Goal: Navigation & Orientation: Find specific page/section

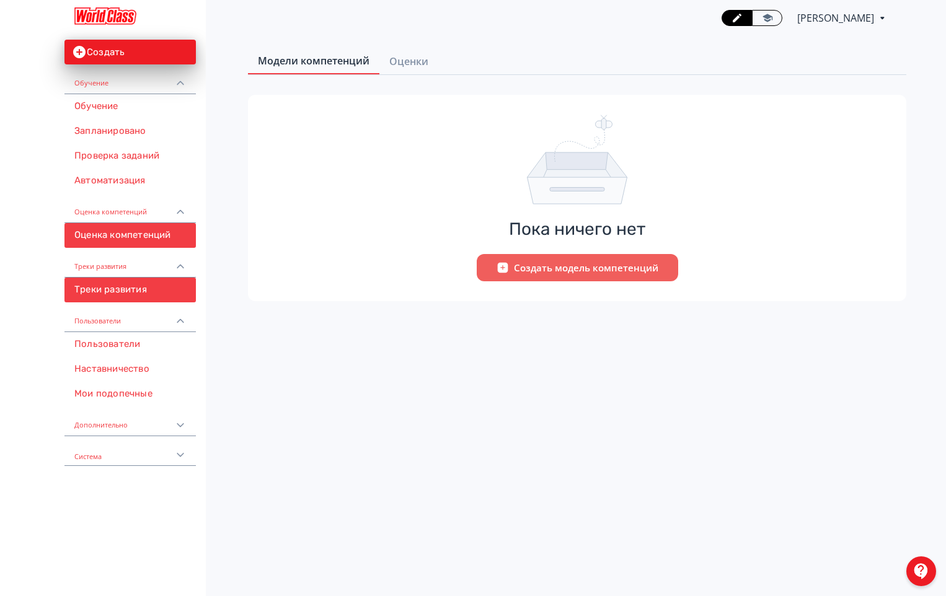
click at [115, 292] on link "Треки развития" at bounding box center [129, 290] width 131 height 25
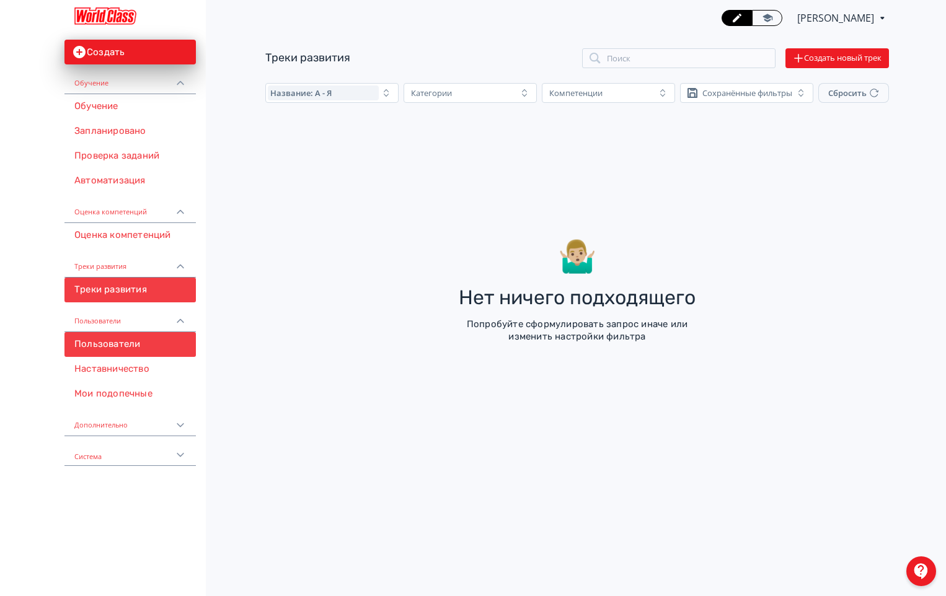
click at [114, 340] on link "Пользователи" at bounding box center [129, 344] width 131 height 25
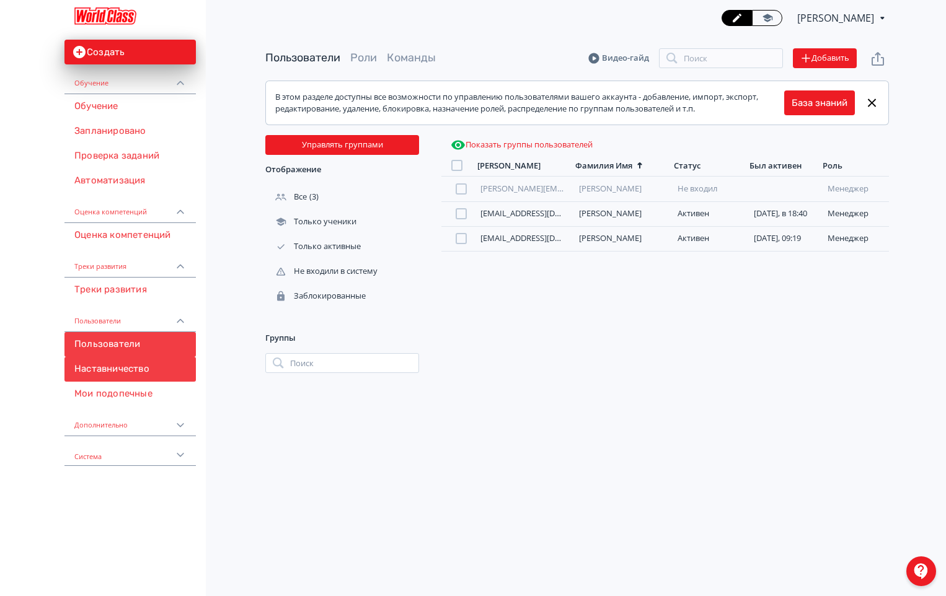
click at [126, 374] on link "Наставничество" at bounding box center [129, 369] width 131 height 25
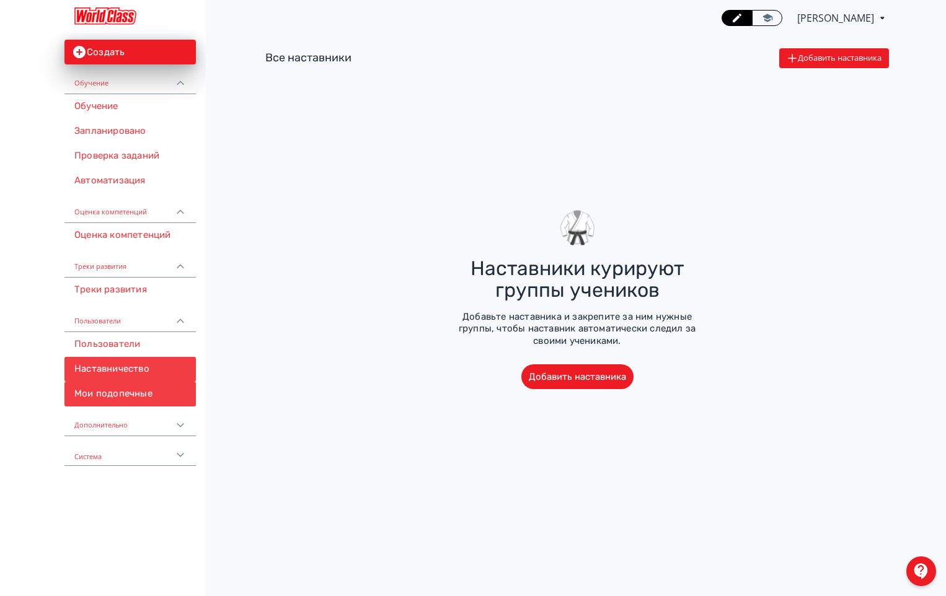
click at [139, 397] on link "Мои подопечные" at bounding box center [129, 394] width 131 height 25
